Goal: Navigation & Orientation: Find specific page/section

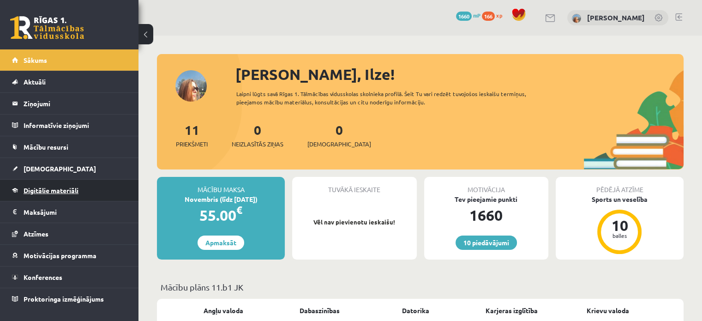
click at [56, 192] on span "Digitālie materiāli" at bounding box center [51, 190] width 55 height 8
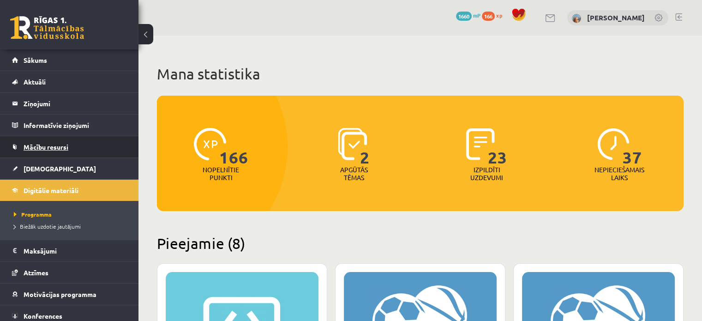
click at [40, 149] on span "Mācību resursi" at bounding box center [46, 147] width 45 height 8
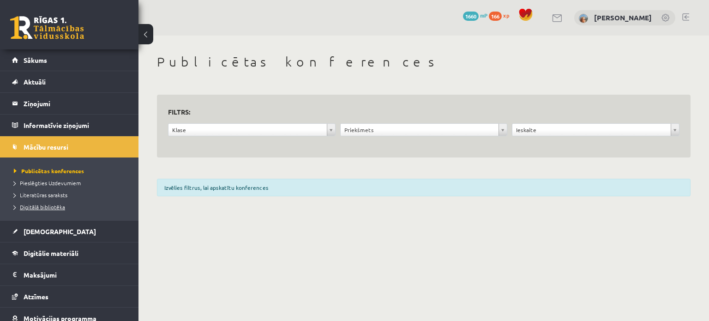
click at [56, 208] on span "Digitālā bibliotēka" at bounding box center [39, 206] width 51 height 7
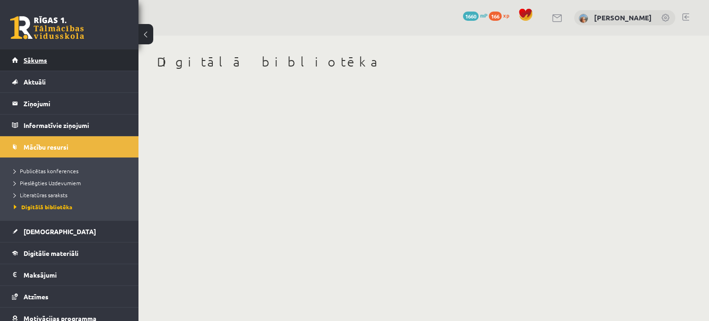
click at [35, 65] on link "Sākums" at bounding box center [69, 59] width 115 height 21
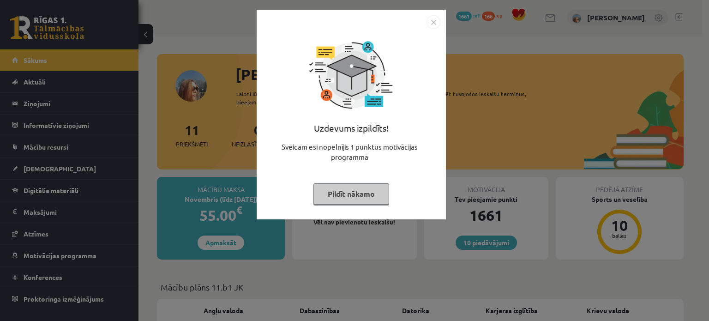
click at [334, 194] on button "Pildīt nākamo" at bounding box center [351, 193] width 76 height 21
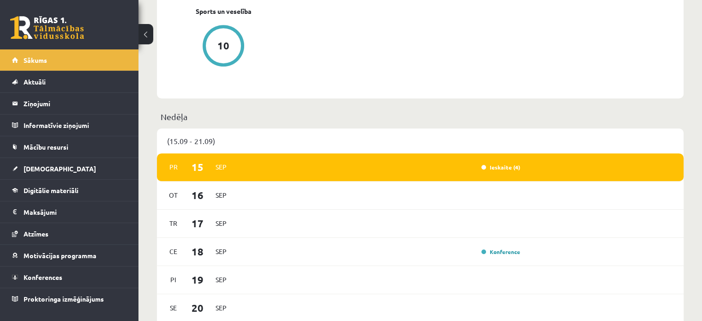
scroll to position [508, 0]
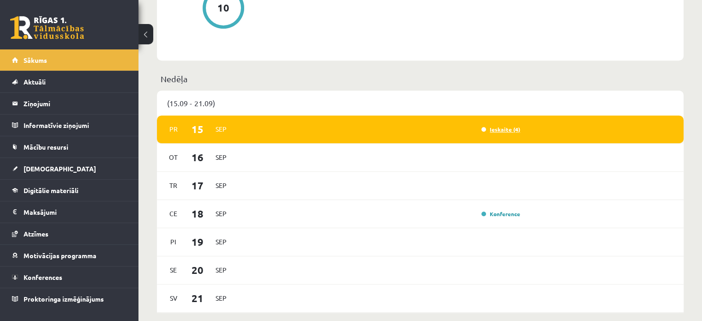
click at [510, 132] on link "Ieskaite (4)" at bounding box center [500, 129] width 39 height 7
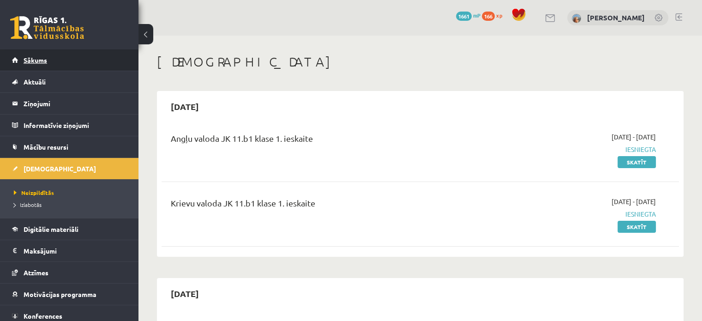
click at [56, 59] on link "Sākums" at bounding box center [69, 59] width 115 height 21
